Goal: Book appointment/travel/reservation

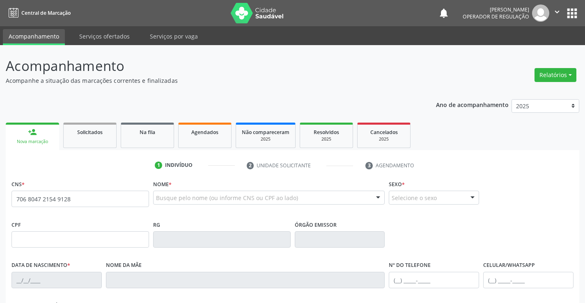
type input "706 8047 2154 9128"
type input "1430727730"
type input "[DATE]"
type input "[PHONE_NUMBER]"
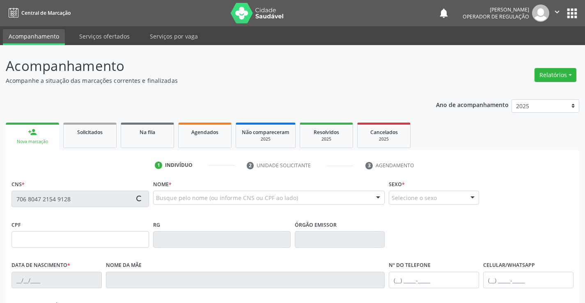
type input "015.243.595-64"
type input "S/N"
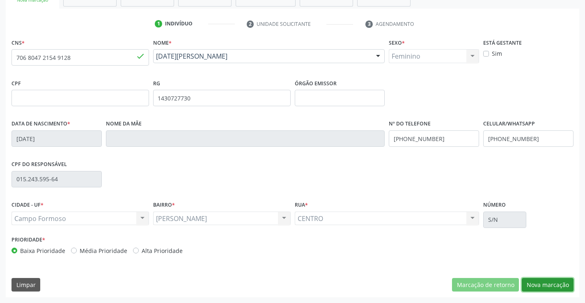
click at [552, 285] on button "Nova marcação" at bounding box center [547, 285] width 52 height 14
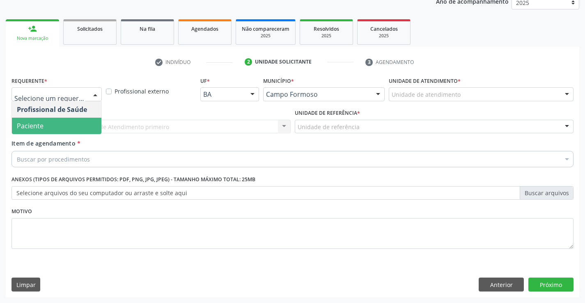
click at [59, 127] on span "Paciente" at bounding box center [56, 126] width 89 height 16
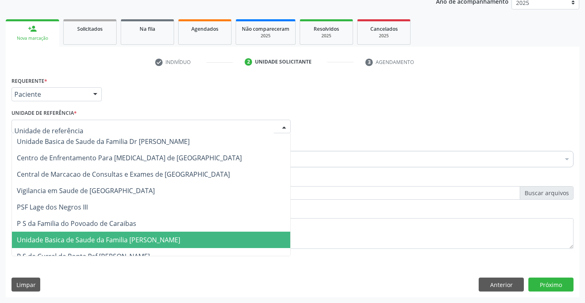
click at [143, 241] on span "Unidade Basica de Saude da Familia [PERSON_NAME]" at bounding box center [98, 239] width 163 height 9
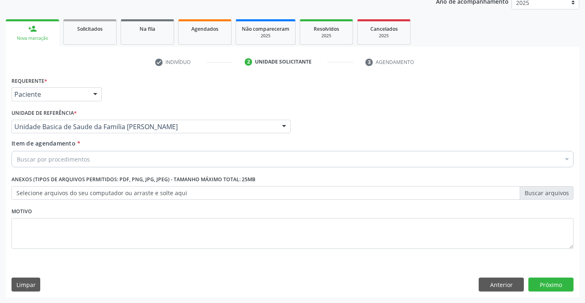
click at [120, 164] on div "Buscar por procedimentos" at bounding box center [292, 159] width 562 height 16
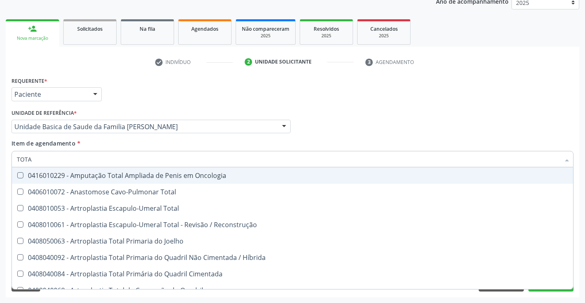
type input "TOTAL"
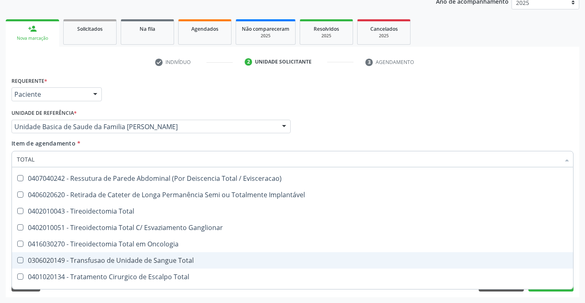
scroll to position [1339, 0]
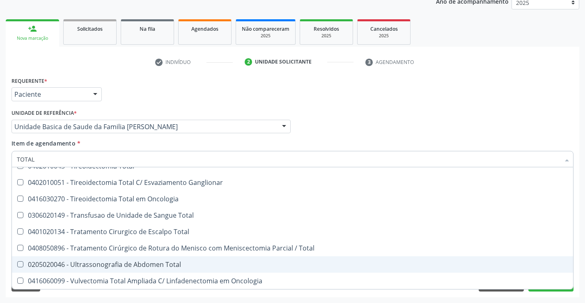
click at [170, 261] on div "0205020046 - Ultrassonografia de Abdomen Total" at bounding box center [292, 264] width 551 height 7
checkbox Total "true"
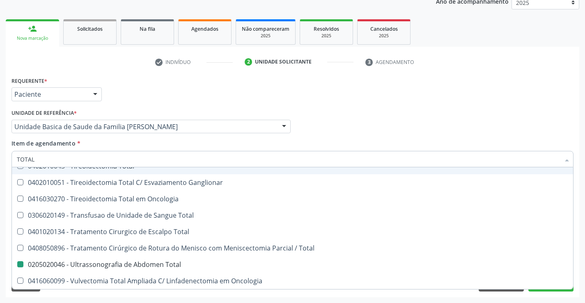
click at [316, 91] on div "Requerente * Paciente Profissional de Saúde Paciente Nenhum resultado encontrad…" at bounding box center [292, 91] width 566 height 32
checkbox Total "true"
checkbox Total "false"
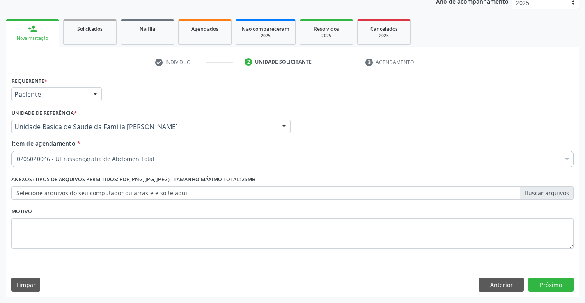
scroll to position [0, 0]
click at [562, 288] on button "Próximo" at bounding box center [550, 285] width 45 height 14
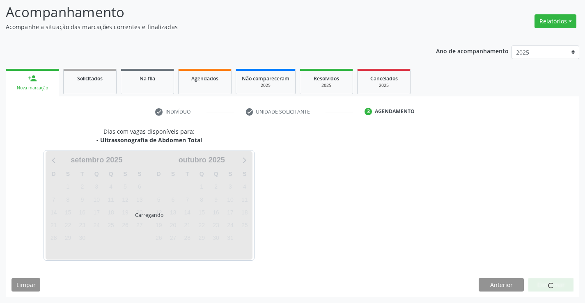
scroll to position [54, 0]
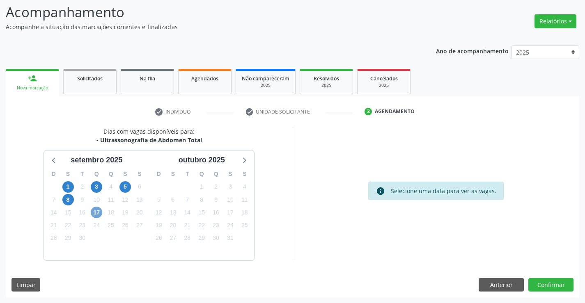
click at [96, 212] on span "17" at bounding box center [96, 212] width 11 height 11
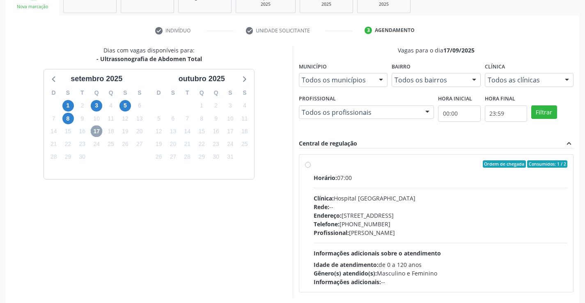
scroll to position [136, 0]
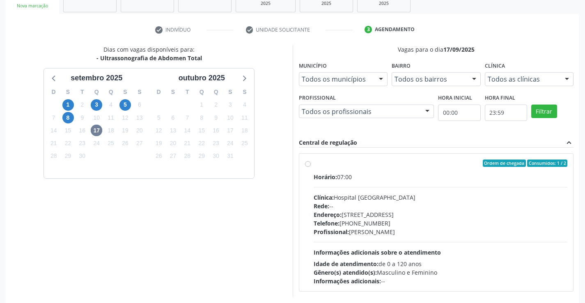
click at [428, 219] on div "Endereço: [STREET_ADDRESS]" at bounding box center [440, 214] width 254 height 9
click at [311, 167] on input "Ordem de chegada Consumidos: 1 / 2 Horário: 07:00 Clínica: Hospital [GEOGRAPHIC…" at bounding box center [308, 163] width 6 height 7
radio input "true"
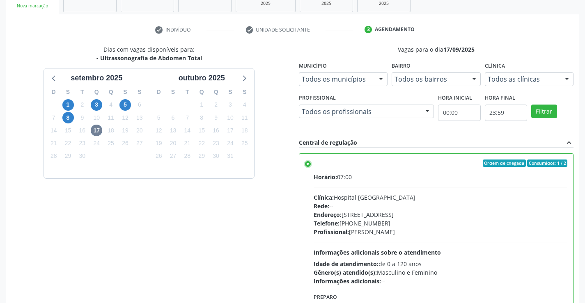
scroll to position [187, 0]
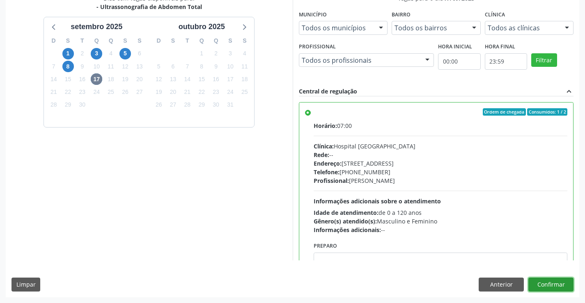
click at [546, 284] on button "Confirmar" at bounding box center [550, 285] width 45 height 14
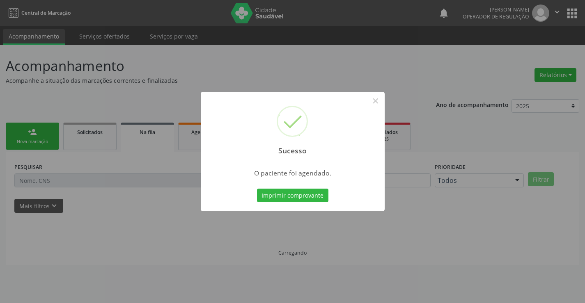
scroll to position [0, 0]
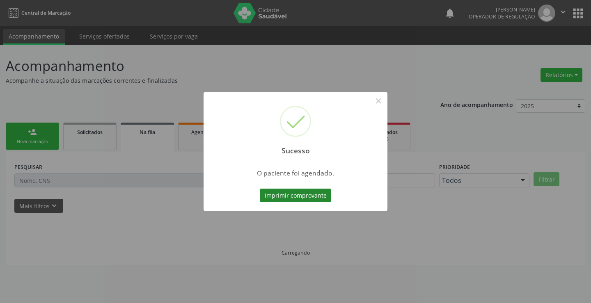
click at [288, 191] on button "Imprimir comprovante" at bounding box center [295, 196] width 71 height 14
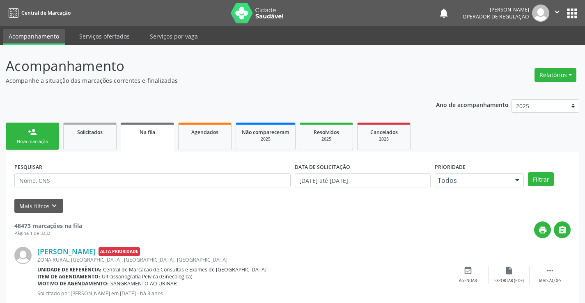
click at [560, 11] on icon "" at bounding box center [556, 11] width 9 height 9
click at [523, 50] on link "Sair" at bounding box center [535, 49] width 57 height 11
